Goal: Navigation & Orientation: Find specific page/section

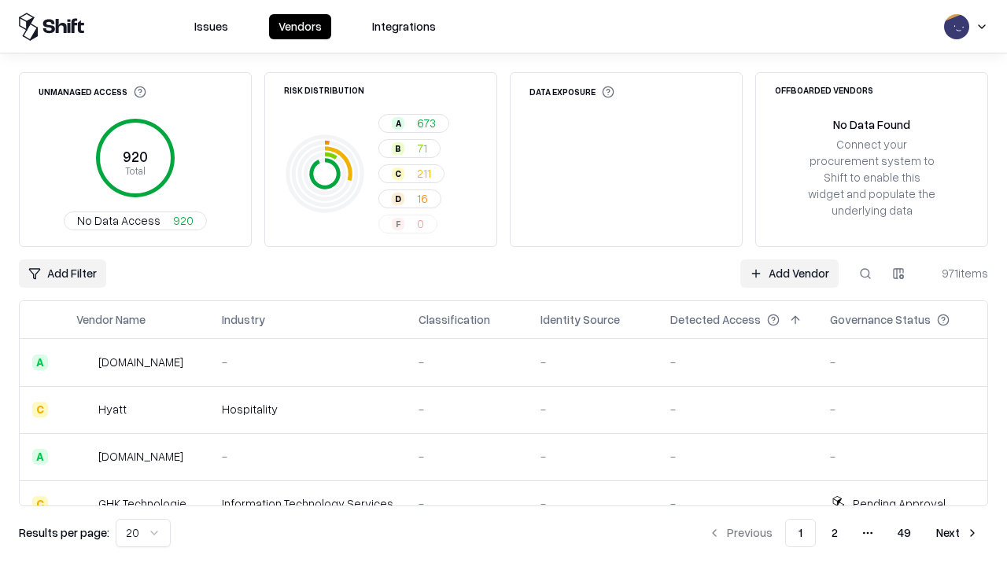
click at [143, 533] on html "Issues Vendors Integrations Unmanaged Access 920 Total No Data Access 920 Risk …" at bounding box center [503, 283] width 1007 height 566
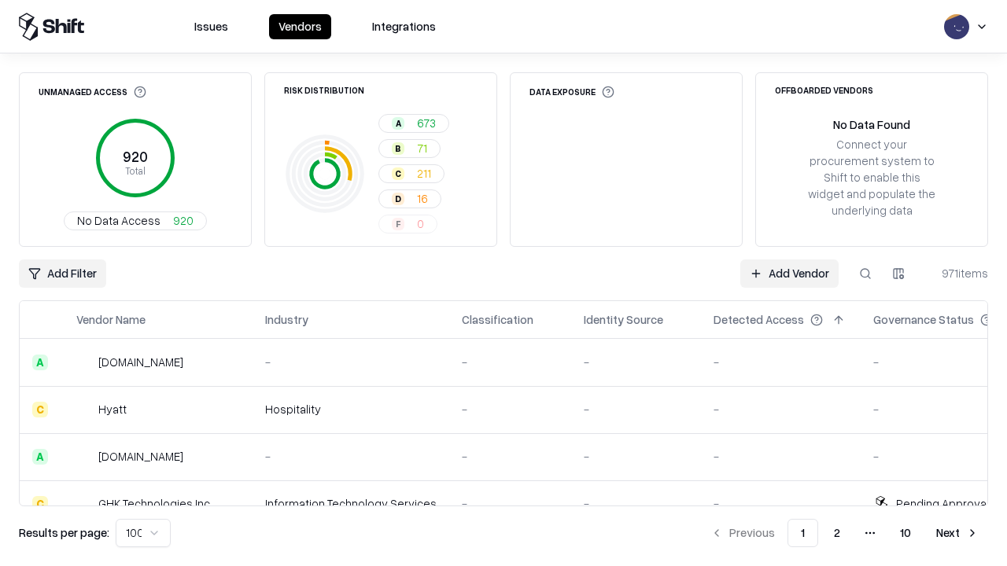
click at [957, 533] on button "Next" at bounding box center [957, 533] width 61 height 28
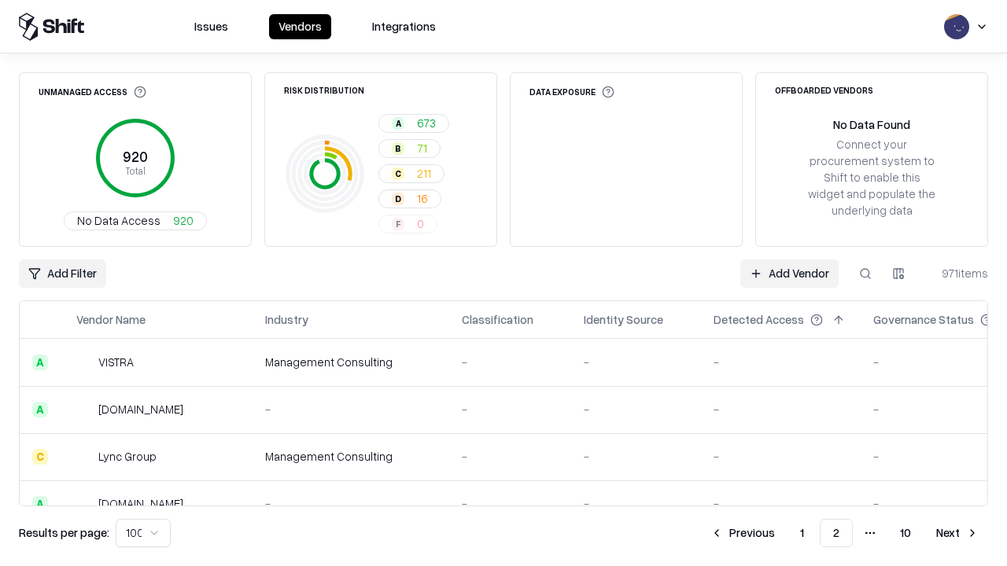
click at [957, 533] on button "Next" at bounding box center [957, 533] width 61 height 28
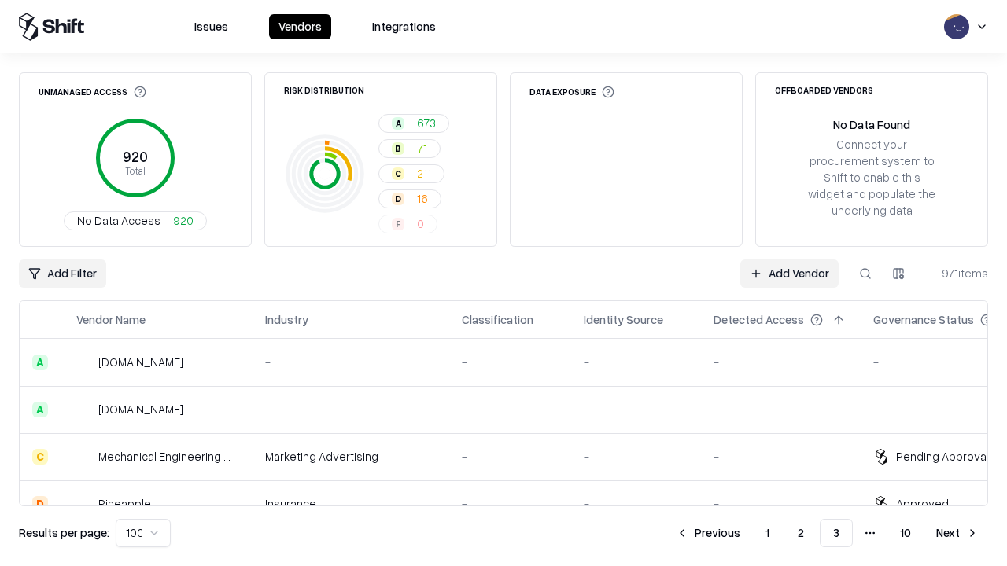
click at [957, 533] on button "Next" at bounding box center [957, 533] width 61 height 28
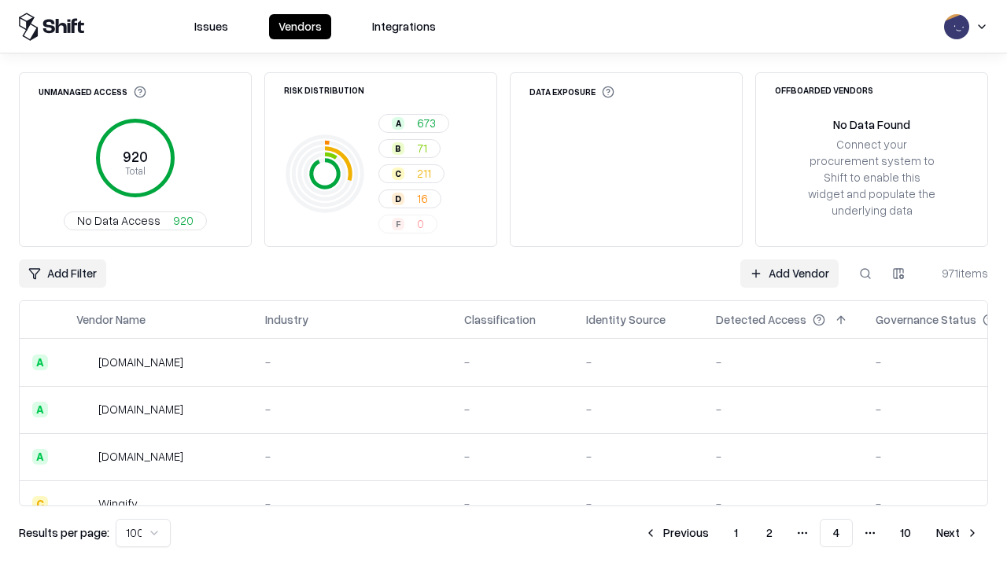
click at [957, 533] on button "Next" at bounding box center [957, 533] width 61 height 28
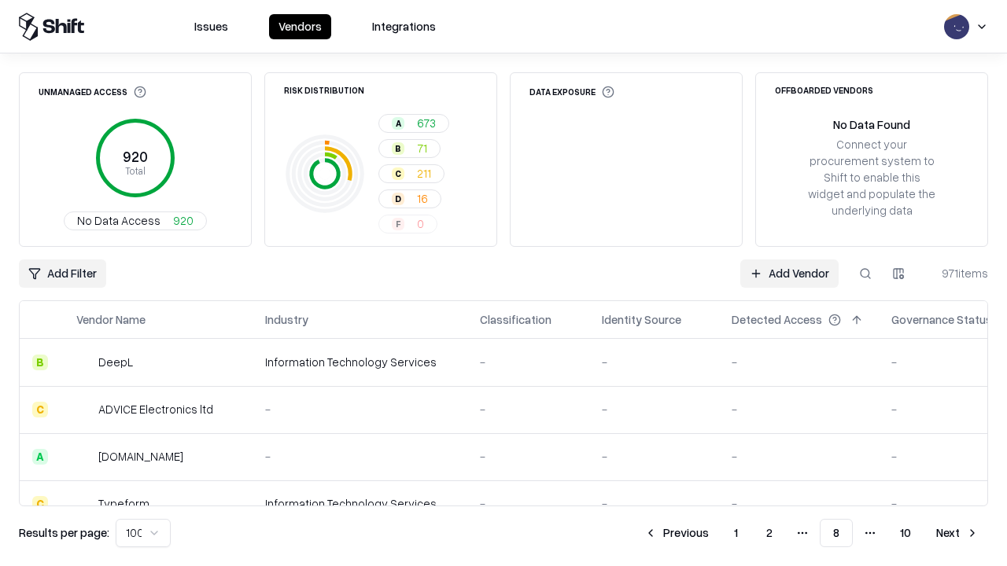
click at [957, 533] on button "Next" at bounding box center [957, 533] width 61 height 28
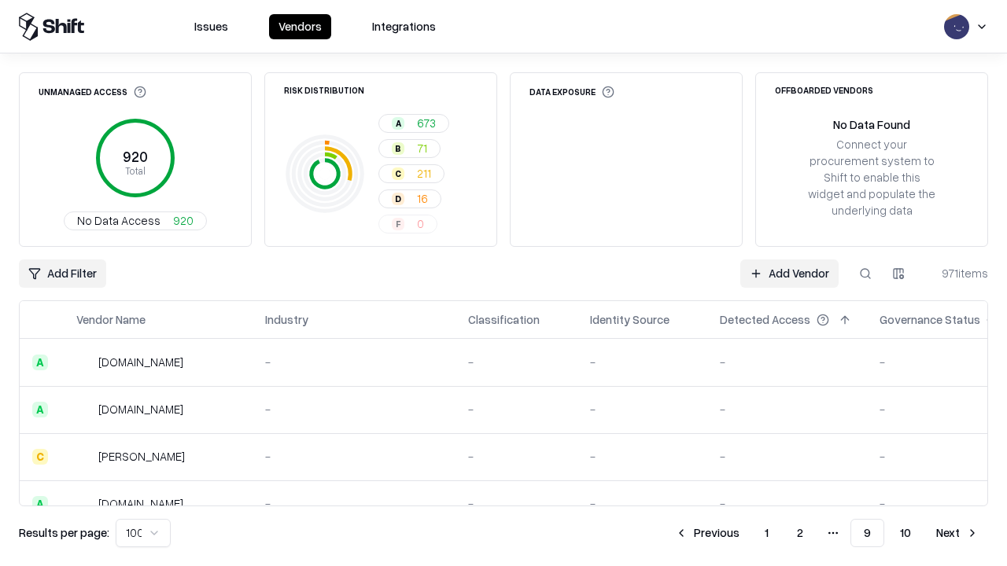
click at [957, 533] on button "Next" at bounding box center [957, 533] width 61 height 28
click at [742, 533] on button "Previous" at bounding box center [742, 533] width 83 height 28
click at [707, 533] on button "Previous" at bounding box center [706, 533] width 83 height 28
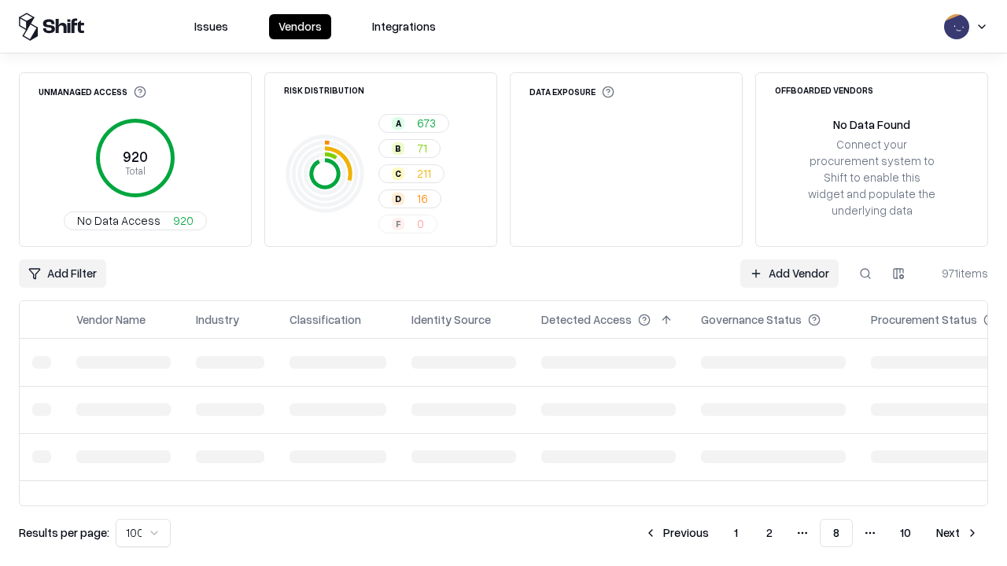
click at [676, 533] on button "Previous" at bounding box center [676, 533] width 83 height 28
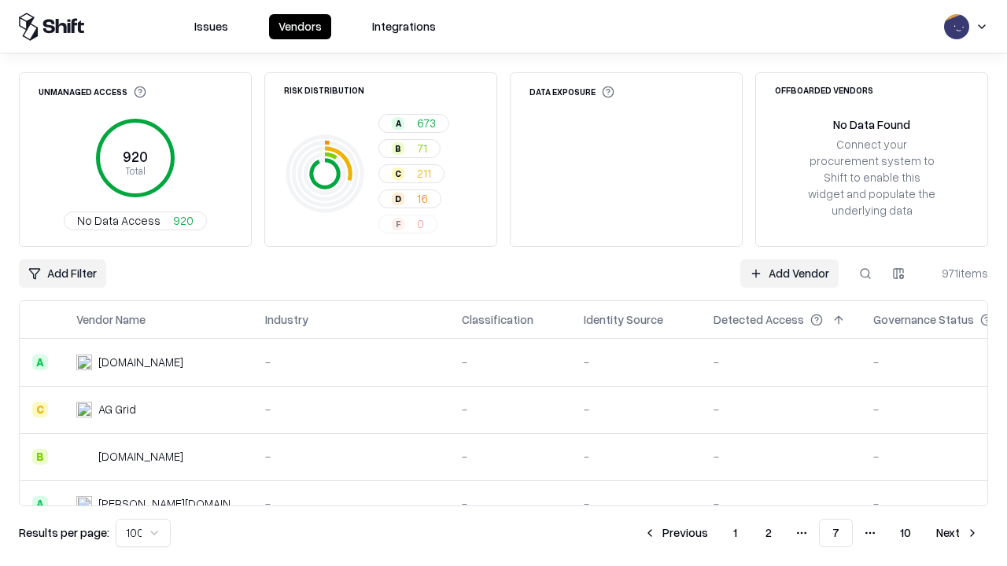
click at [676, 533] on button "Previous" at bounding box center [675, 533] width 83 height 28
click at [676, 533] on button "Previous" at bounding box center [676, 533] width 83 height 28
